Goal: Task Accomplishment & Management: Manage account settings

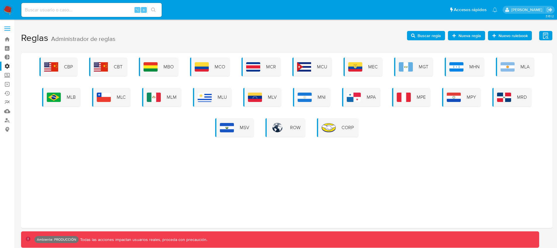
click at [9, 67] on label "Administración" at bounding box center [35, 66] width 70 height 9
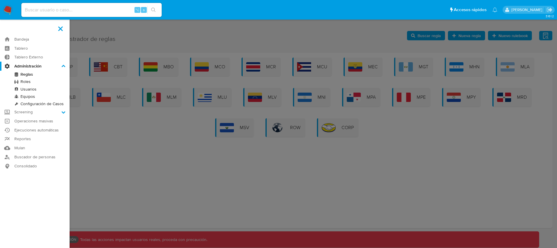
click at [0, 0] on input "Administración" at bounding box center [0, 0] width 0 height 0
click at [34, 88] on link "Usuarios" at bounding box center [35, 89] width 70 height 7
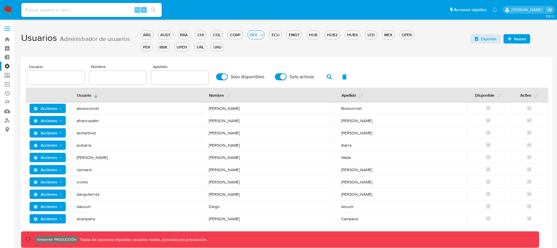
click at [59, 109] on icon "Acciones" at bounding box center [61, 108] width 5 height 5
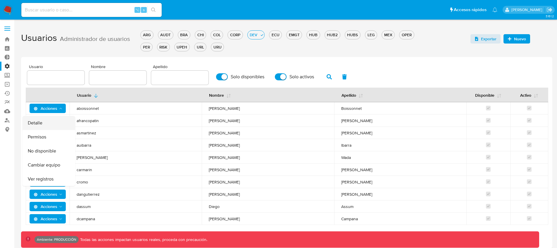
click at [56, 121] on button "Detalle" at bounding box center [49, 123] width 53 height 14
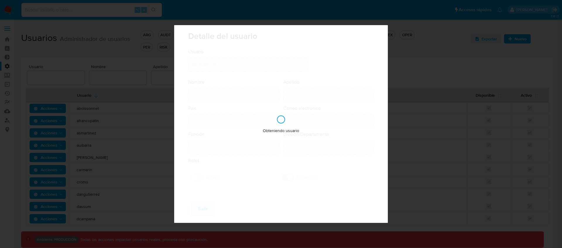
type input "Adrian Federico"
type input "Boissonnet"
type input "Argentina"
type input "adrian.boissonnet@mercadolibre.com"
type input "Analista Semi Senior - IT (80001684)"
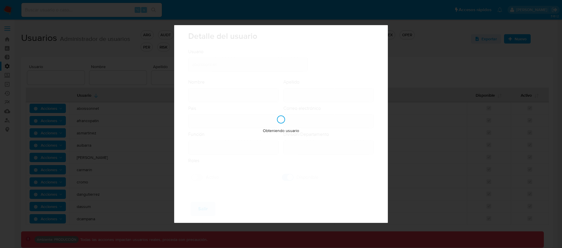
type input "IT IT & Product Risk & Compliance"
checkbox input "true"
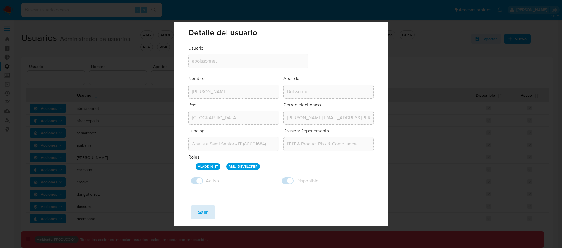
click at [200, 213] on span "Salir" at bounding box center [203, 212] width 10 height 13
checkbox input "false"
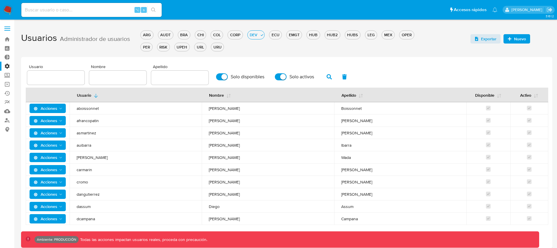
click at [61, 110] on icon "Acciones" at bounding box center [61, 108] width 5 height 5
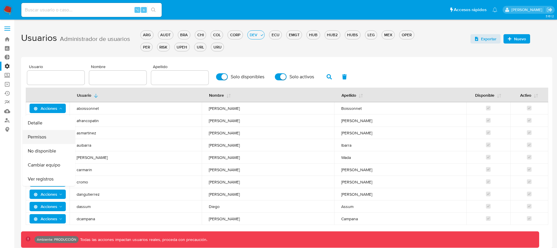
click at [56, 137] on button "Permisos" at bounding box center [49, 137] width 53 height 14
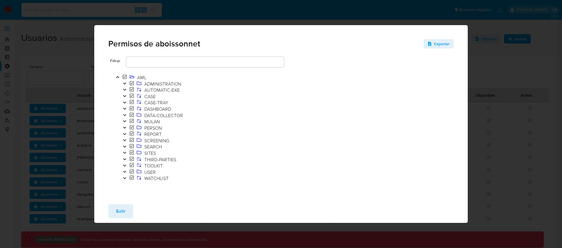
click at [129, 209] on button "Salir" at bounding box center [120, 212] width 25 height 14
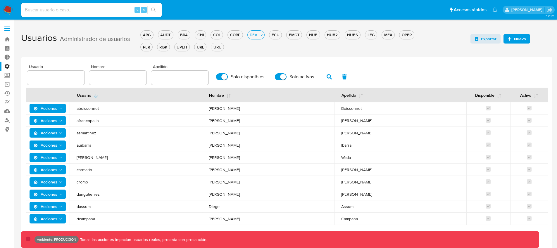
click at [59, 111] on icon "Acciones" at bounding box center [61, 108] width 5 height 5
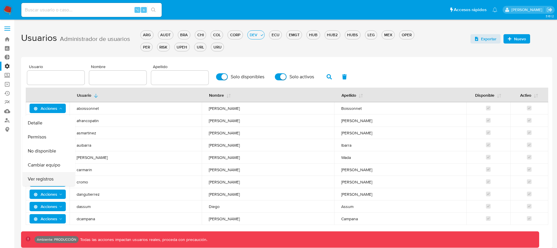
click at [49, 181] on button "Ver registros" at bounding box center [49, 179] width 53 height 14
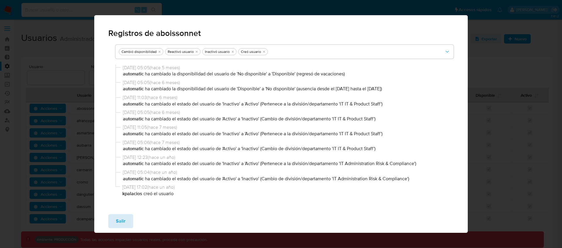
click at [118, 220] on span "Salir" at bounding box center [121, 221] width 10 height 13
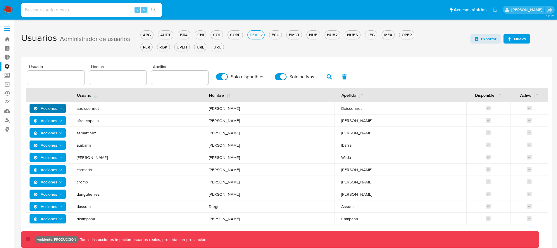
click at [282, 77] on input "Solo activos" at bounding box center [281, 76] width 12 height 7
checkbox input "false"
click at [324, 77] on button "button" at bounding box center [329, 77] width 15 height 14
click at [222, 77] on input "Solo disponibles" at bounding box center [222, 76] width 12 height 7
click at [329, 79] on icon "button" at bounding box center [329, 76] width 5 height 5
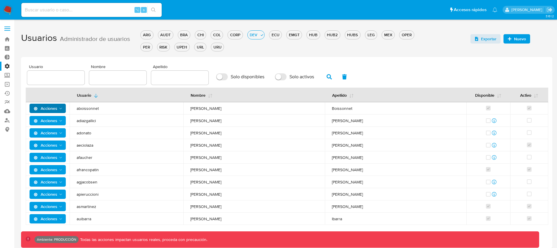
click at [226, 77] on label "Solo disponibles" at bounding box center [240, 77] width 54 height 13
click at [226, 77] on input "Solo disponibles" at bounding box center [222, 76] width 12 height 7
checkbox input "true"
click at [324, 78] on button "button" at bounding box center [329, 77] width 15 height 14
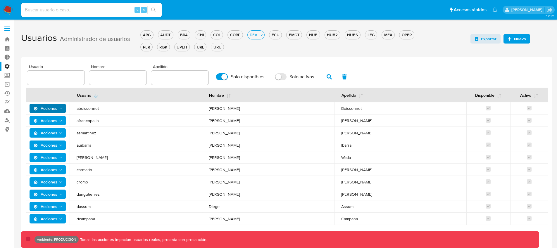
click at [281, 79] on input "Solo activos" at bounding box center [281, 76] width 12 height 7
checkbox input "true"
click at [327, 79] on icon "button" at bounding box center [329, 76] width 5 height 5
click at [327, 78] on icon "button" at bounding box center [329, 76] width 5 height 5
click at [369, 76] on div "Usuario Nombre Apellido Solo disponibles Solo activos" at bounding box center [286, 75] width 519 height 20
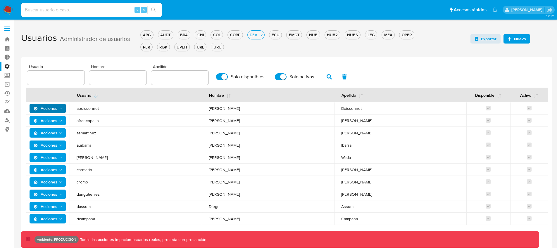
click at [480, 38] on span "Exportar" at bounding box center [486, 39] width 22 height 8
click at [273, 64] on div "Usuario Nombre Apellido Solo disponibles Solo activos Usuario Nombre Apellido D…" at bounding box center [287, 153] width 532 height 192
click at [6, 65] on label "Administración" at bounding box center [35, 66] width 70 height 9
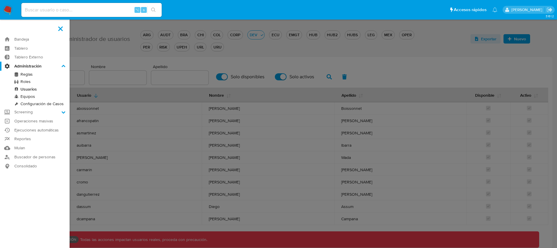
click at [0, 0] on input "Administración" at bounding box center [0, 0] width 0 height 0
click at [31, 75] on link "Reglas" at bounding box center [35, 74] width 70 height 7
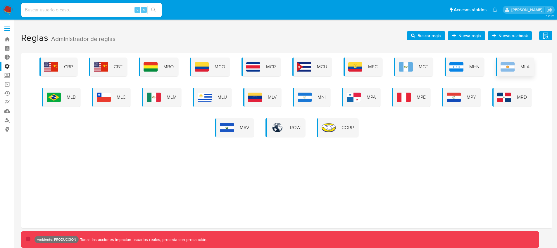
click at [510, 70] on img at bounding box center [508, 66] width 14 height 9
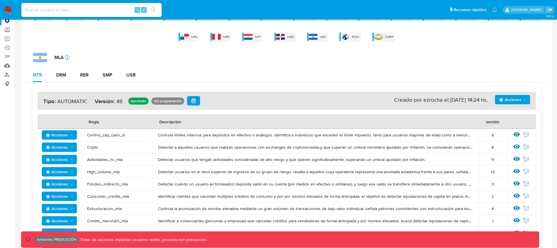
scroll to position [86, 0]
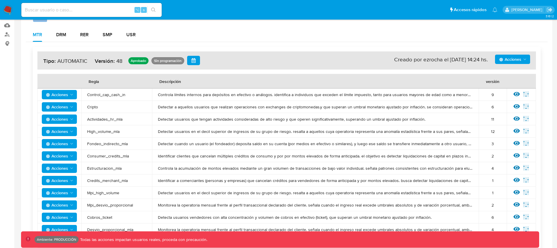
click at [75, 96] on button "Acciones" at bounding box center [59, 94] width 35 height 9
click at [72, 96] on icon "Acciones" at bounding box center [71, 94] width 5 height 5
click at [70, 110] on span "Acciones" at bounding box center [60, 107] width 28 height 8
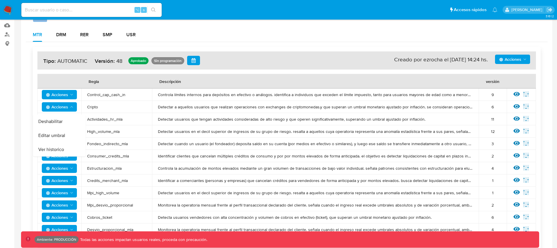
click at [64, 148] on button "Ver historico" at bounding box center [59, 150] width 53 height 14
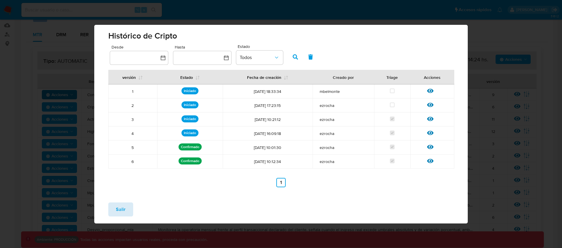
click at [124, 210] on span "Salir" at bounding box center [121, 209] width 10 height 13
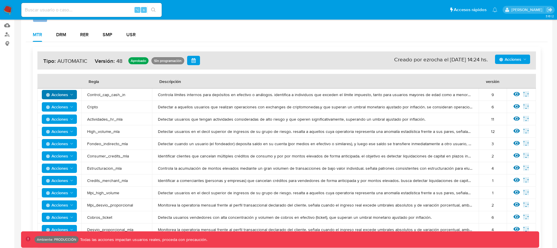
click at [72, 109] on icon "Acciones" at bounding box center [71, 107] width 5 height 5
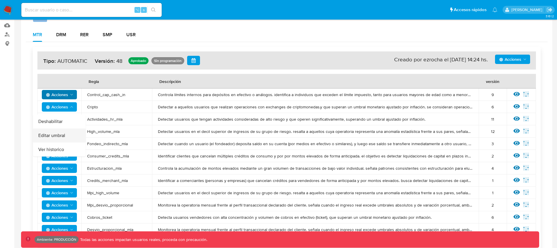
click at [65, 135] on button "Editar umbral" at bounding box center [59, 136] width 53 height 14
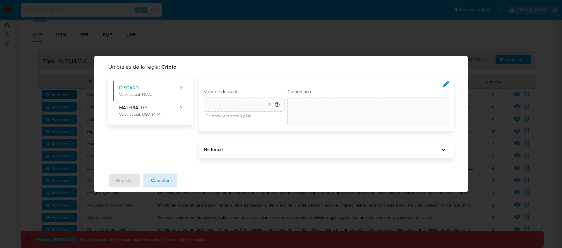
click at [162, 183] on span "Cancelar" at bounding box center [160, 180] width 19 height 13
